Goal: Navigation & Orientation: Find specific page/section

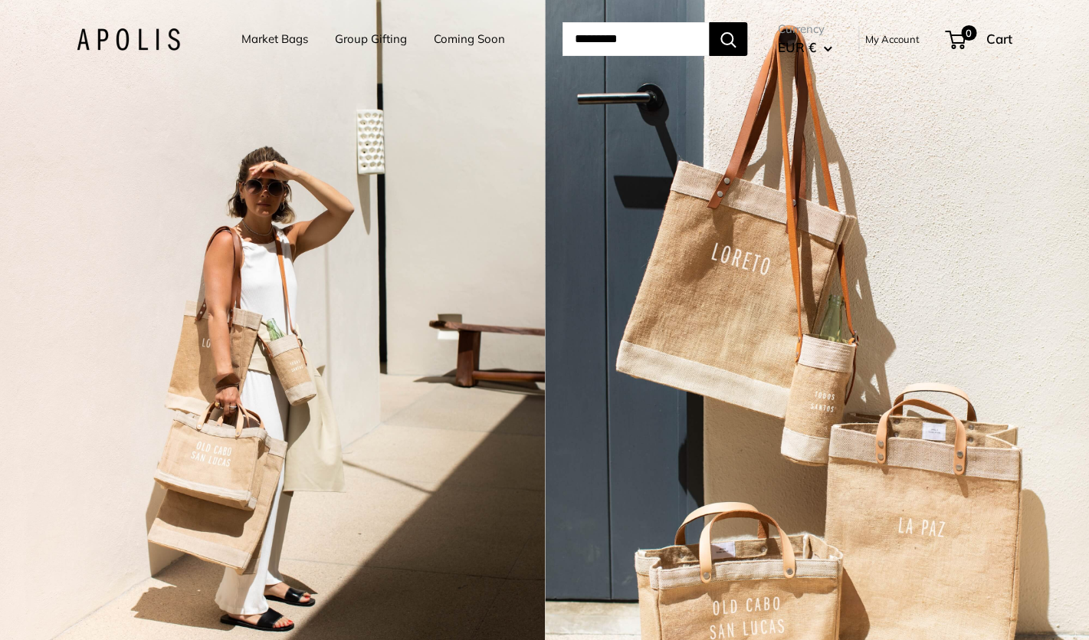
click at [262, 40] on link "Market Bags" at bounding box center [274, 38] width 67 height 21
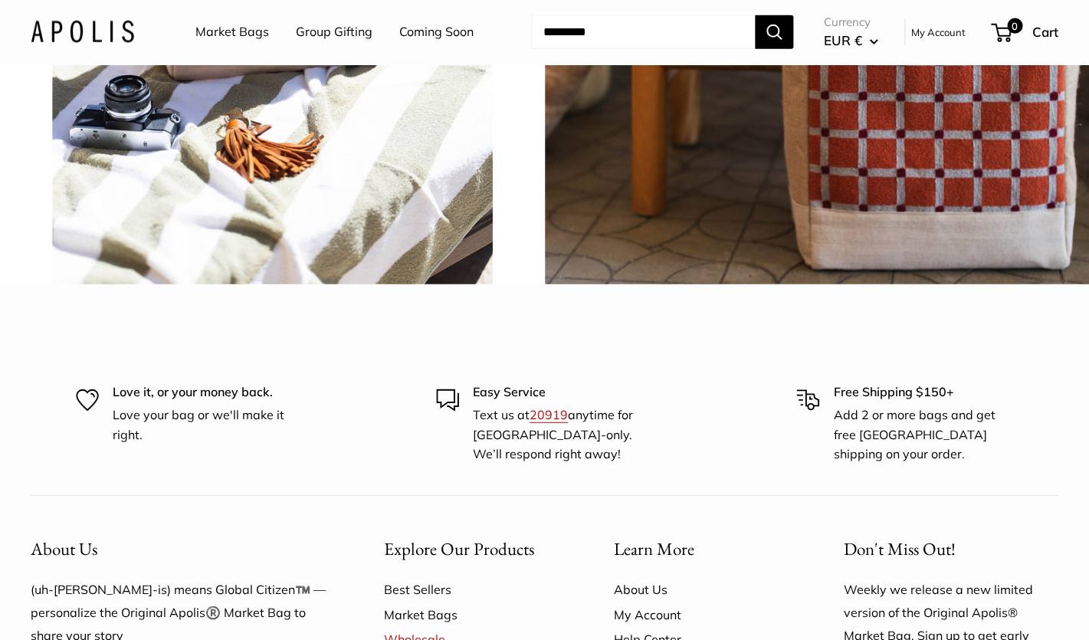
scroll to position [3559, 0]
